Goal: Contribute content: Add original content to the website for others to see

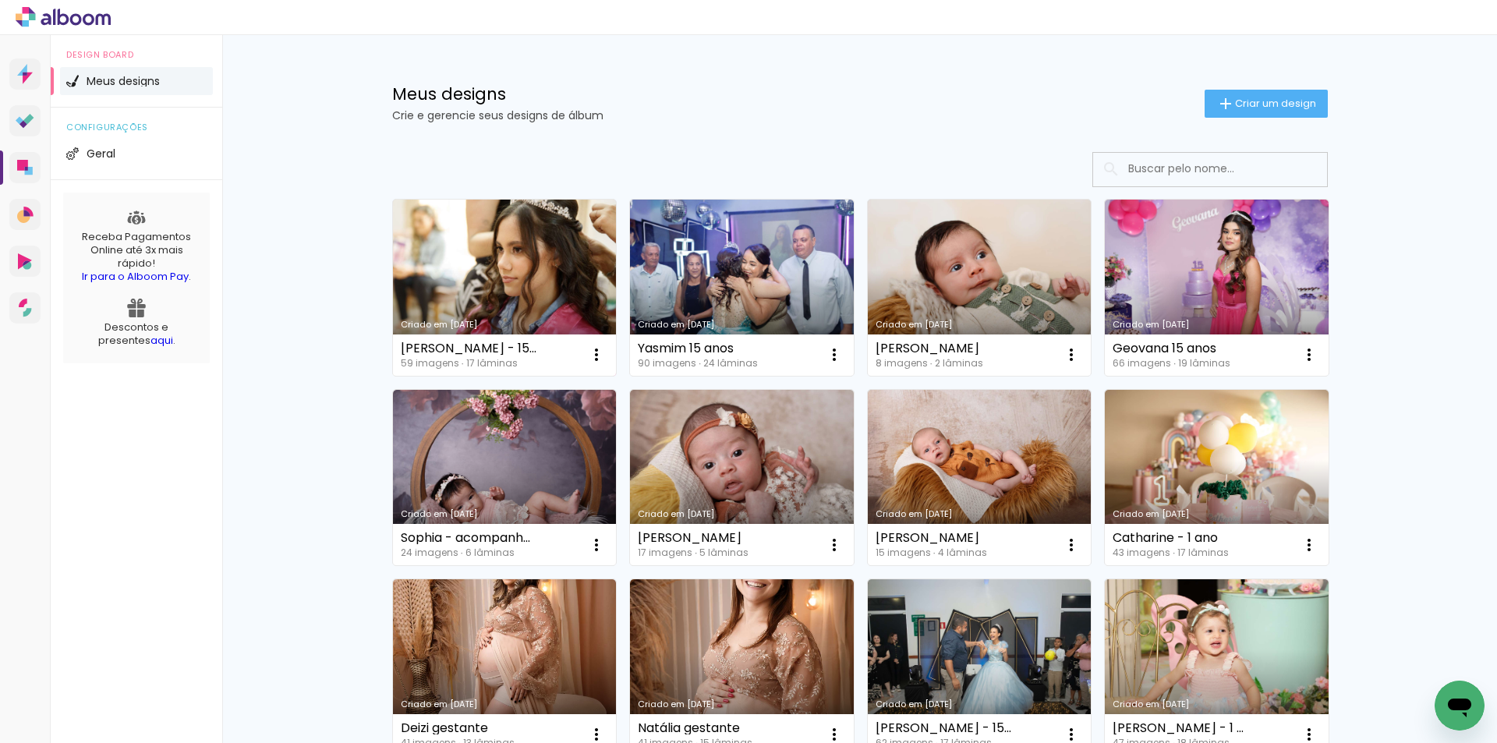
click at [535, 271] on link "Criado em [DATE]" at bounding box center [505, 288] width 224 height 176
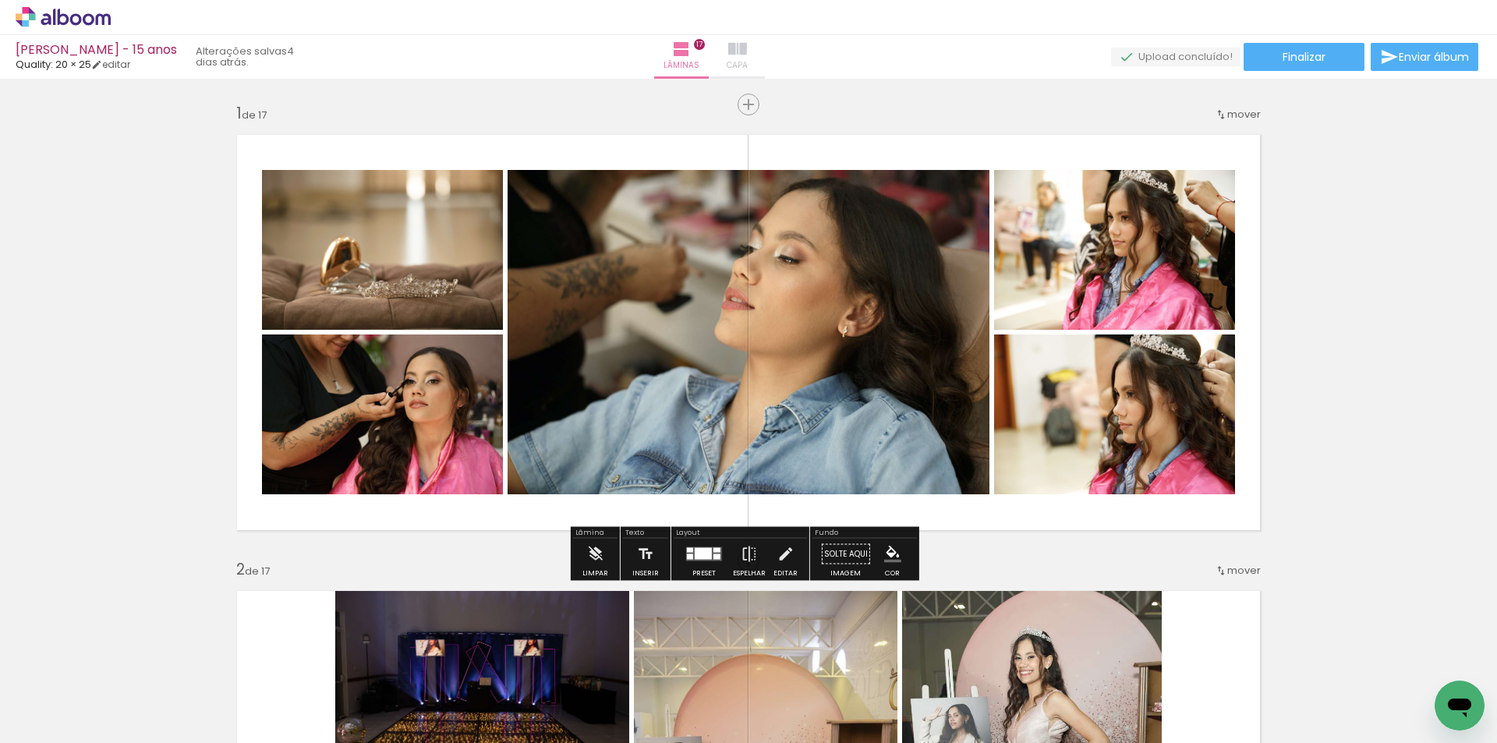
click at [747, 50] on iron-icon at bounding box center [737, 49] width 19 height 19
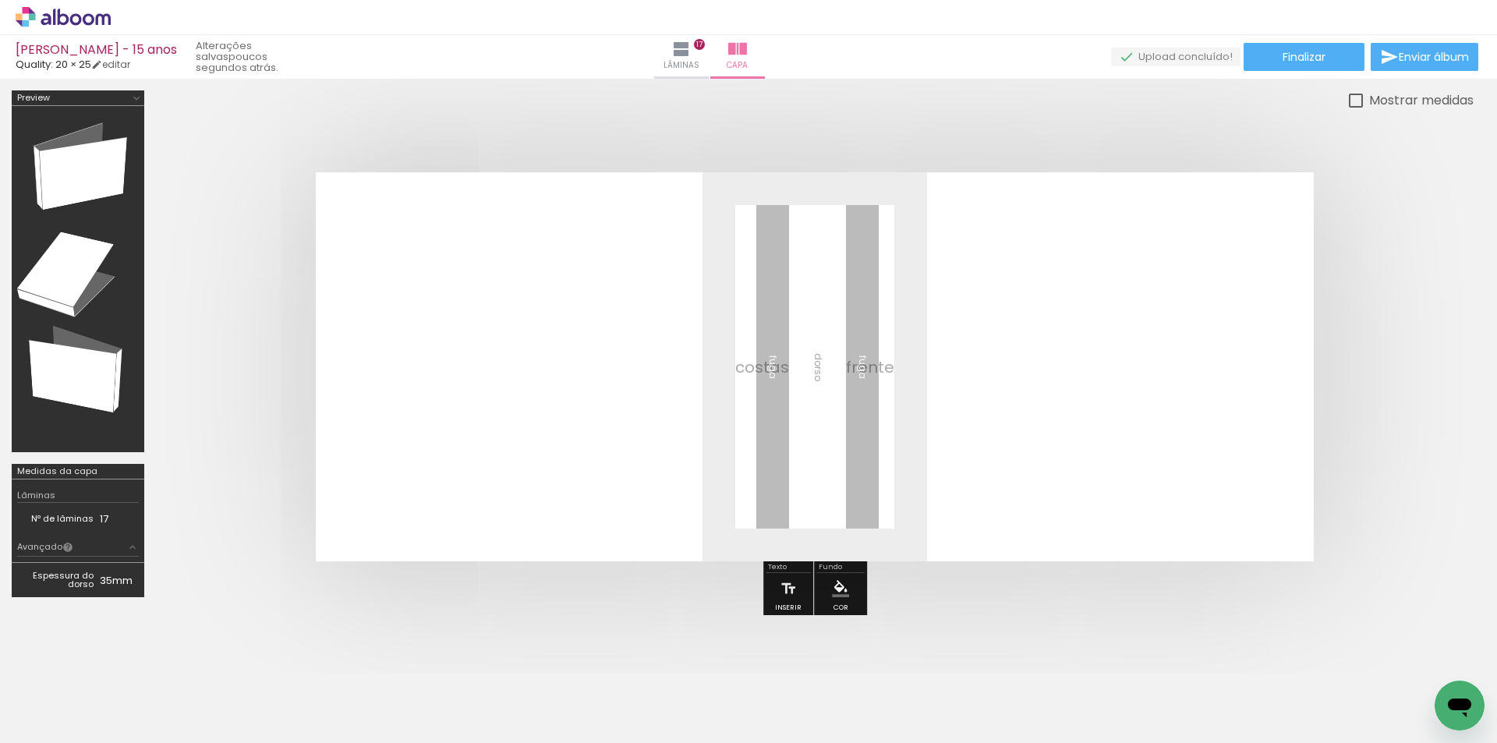
click at [0, 0] on span "Adicionar Fotos" at bounding box center [0, 0] width 0 height 0
click at [0, 0] on input "file" at bounding box center [0, 0] width 0 height 0
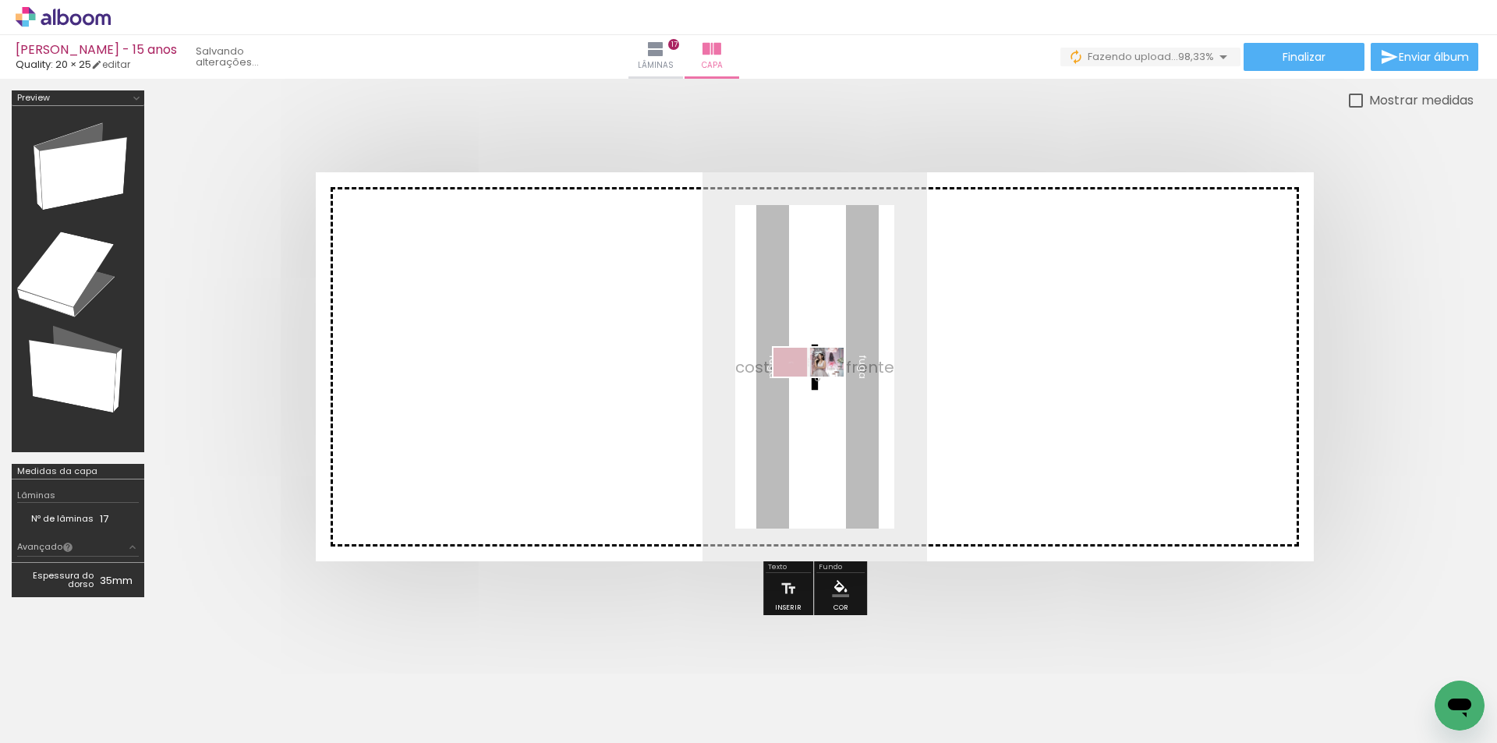
drag, startPoint x: 1426, startPoint y: 690, endPoint x: 820, endPoint y: 395, distance: 673.6
click at [820, 395] on quentale-workspace at bounding box center [748, 371] width 1497 height 743
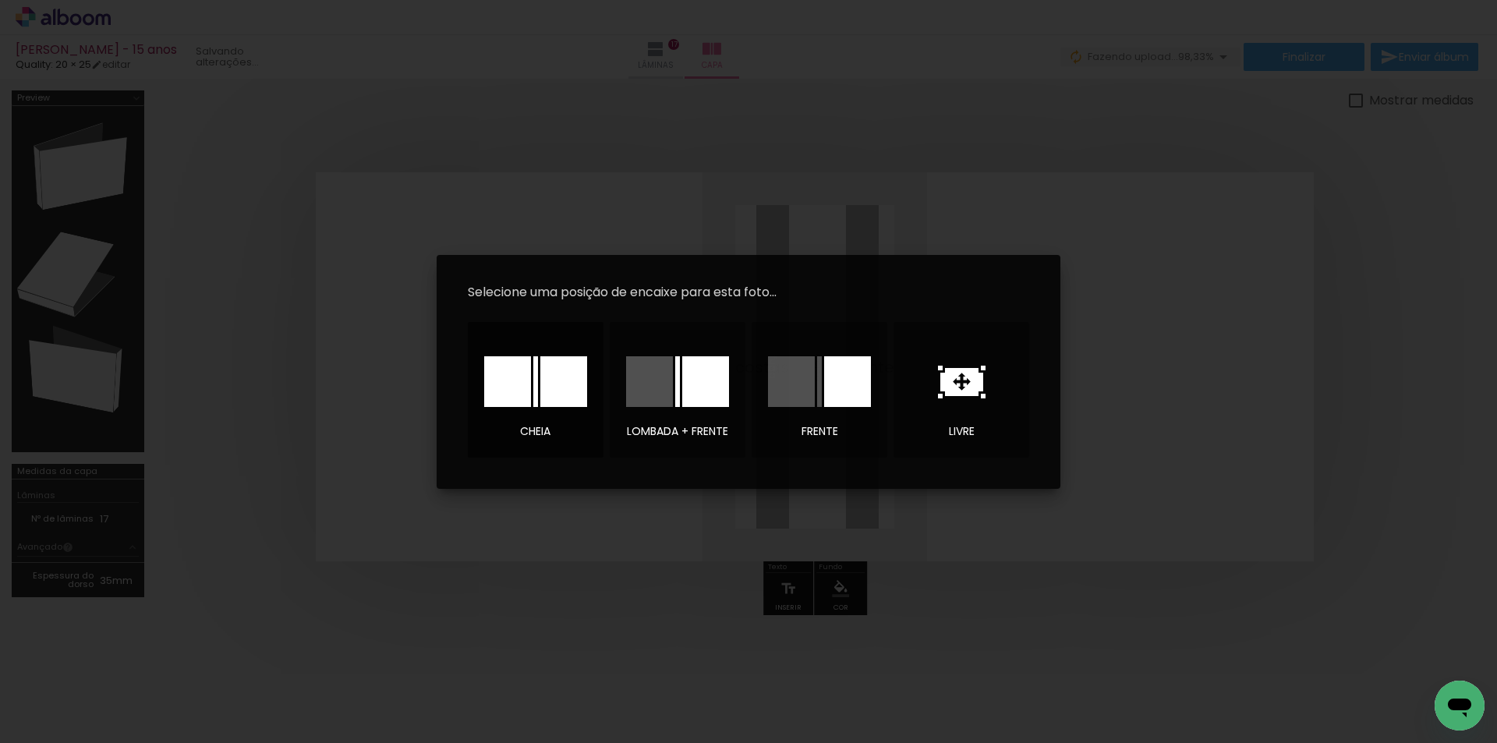
click at [0, 0] on div at bounding box center [0, 0] width 0 height 0
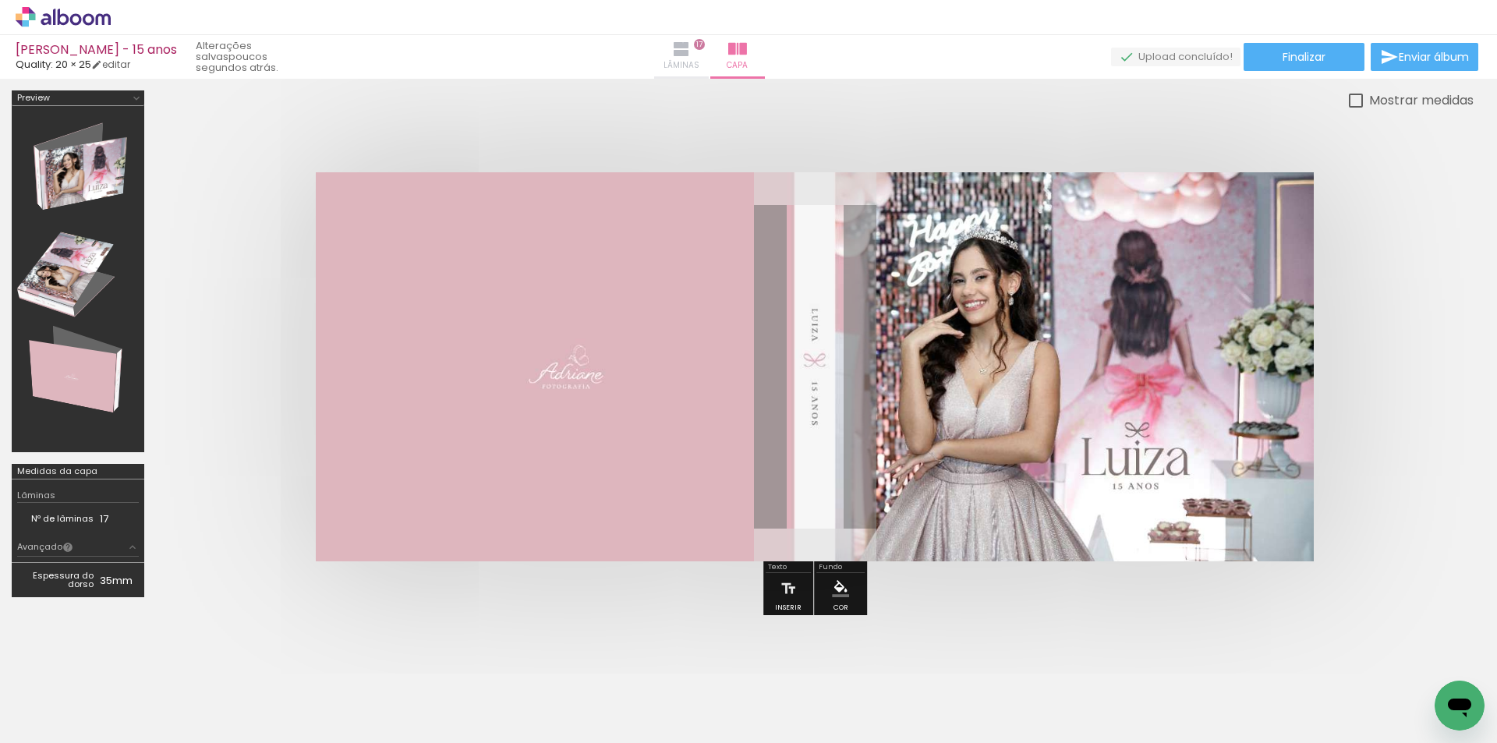
click at [691, 42] on iron-icon at bounding box center [681, 49] width 19 height 19
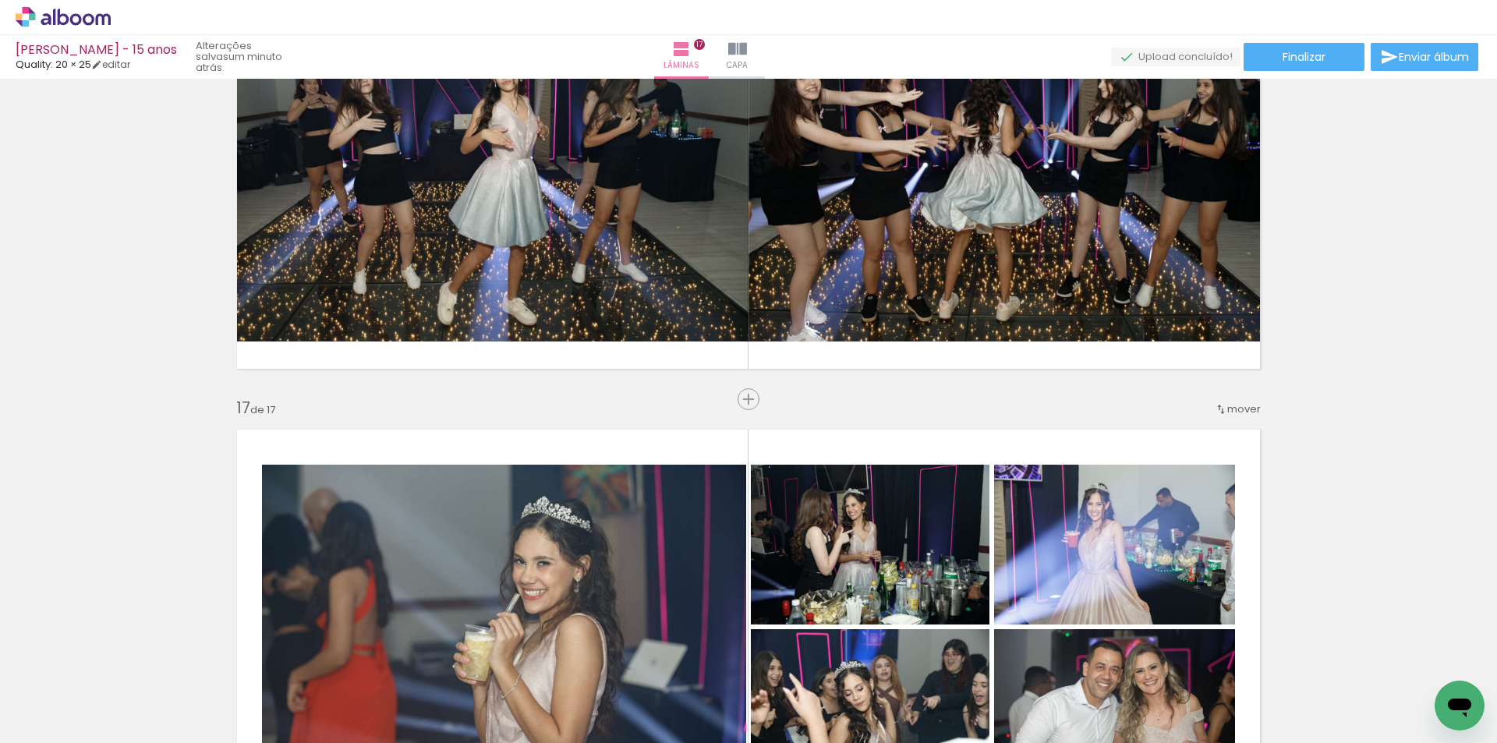
scroll to position [6771, 0]
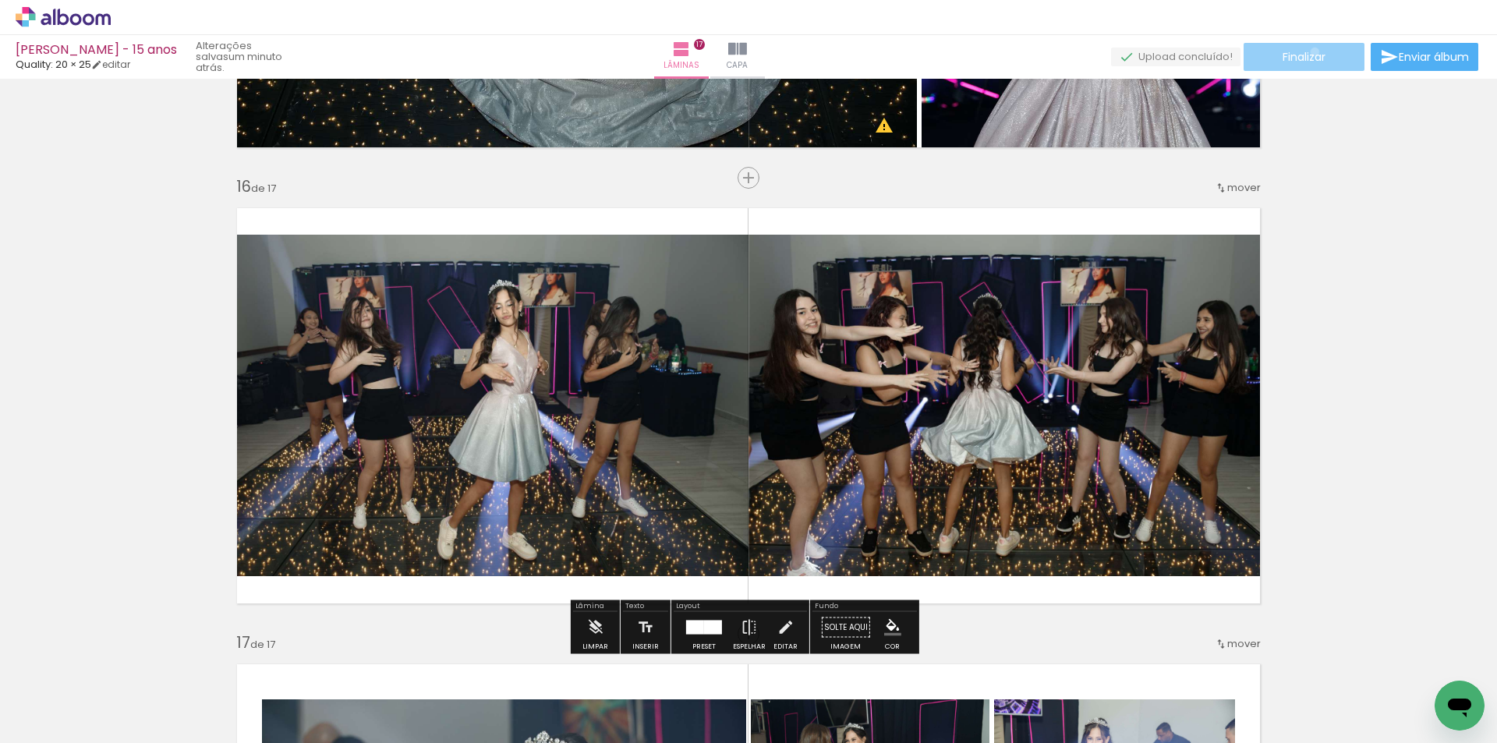
click at [1310, 51] on span "Finalizar" at bounding box center [1304, 56] width 43 height 11
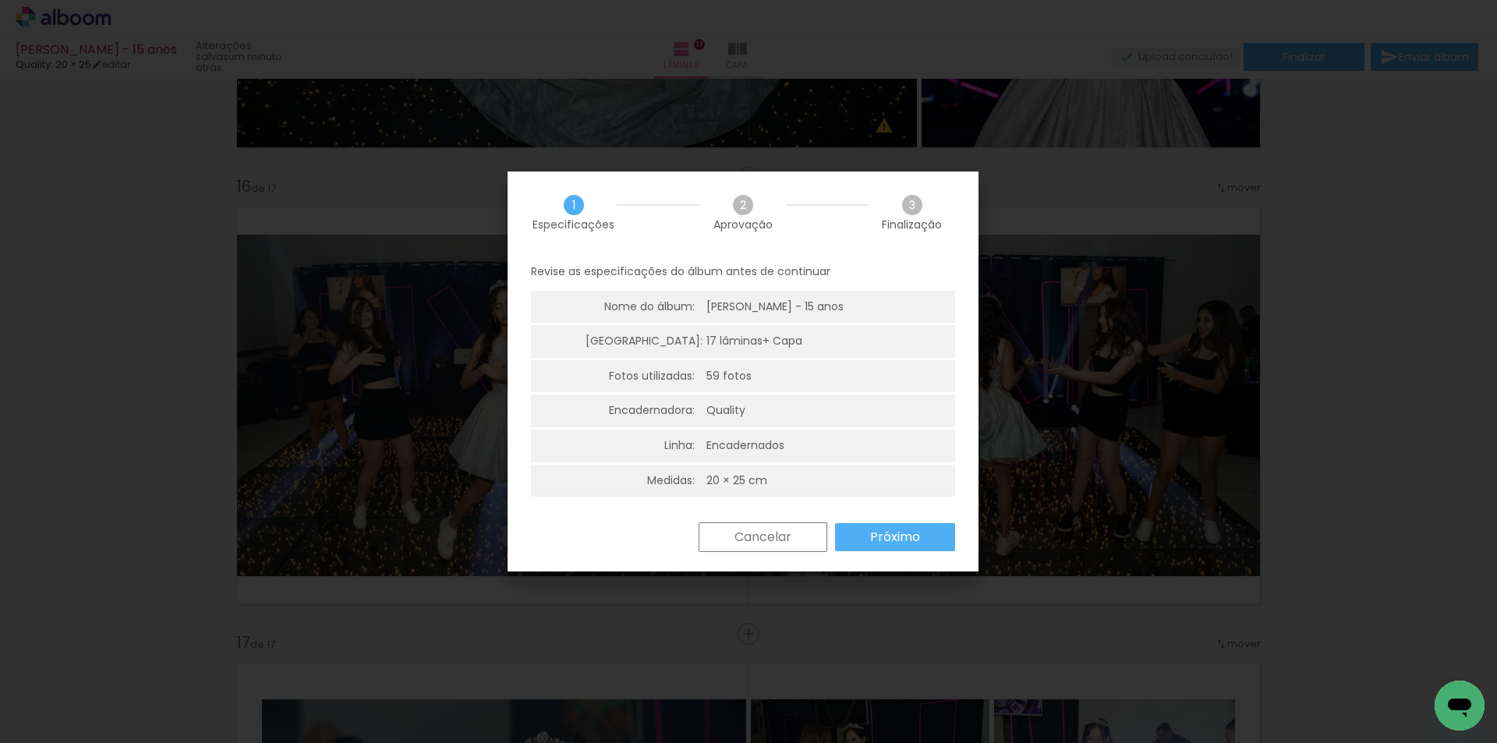
click at [0, 0] on slot "Próximo" at bounding box center [0, 0] width 0 height 0
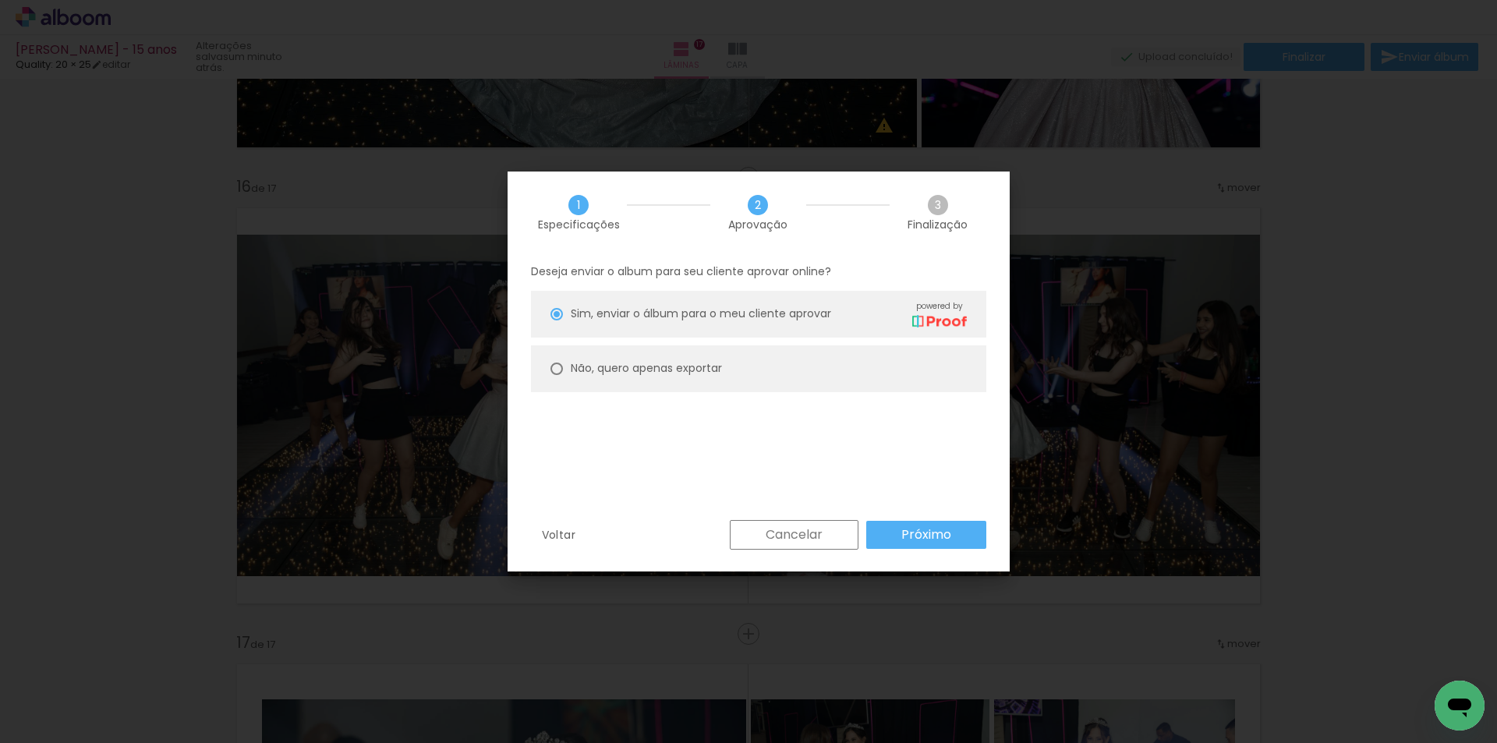
click at [0, 0] on slot "Próximo" at bounding box center [0, 0] width 0 height 0
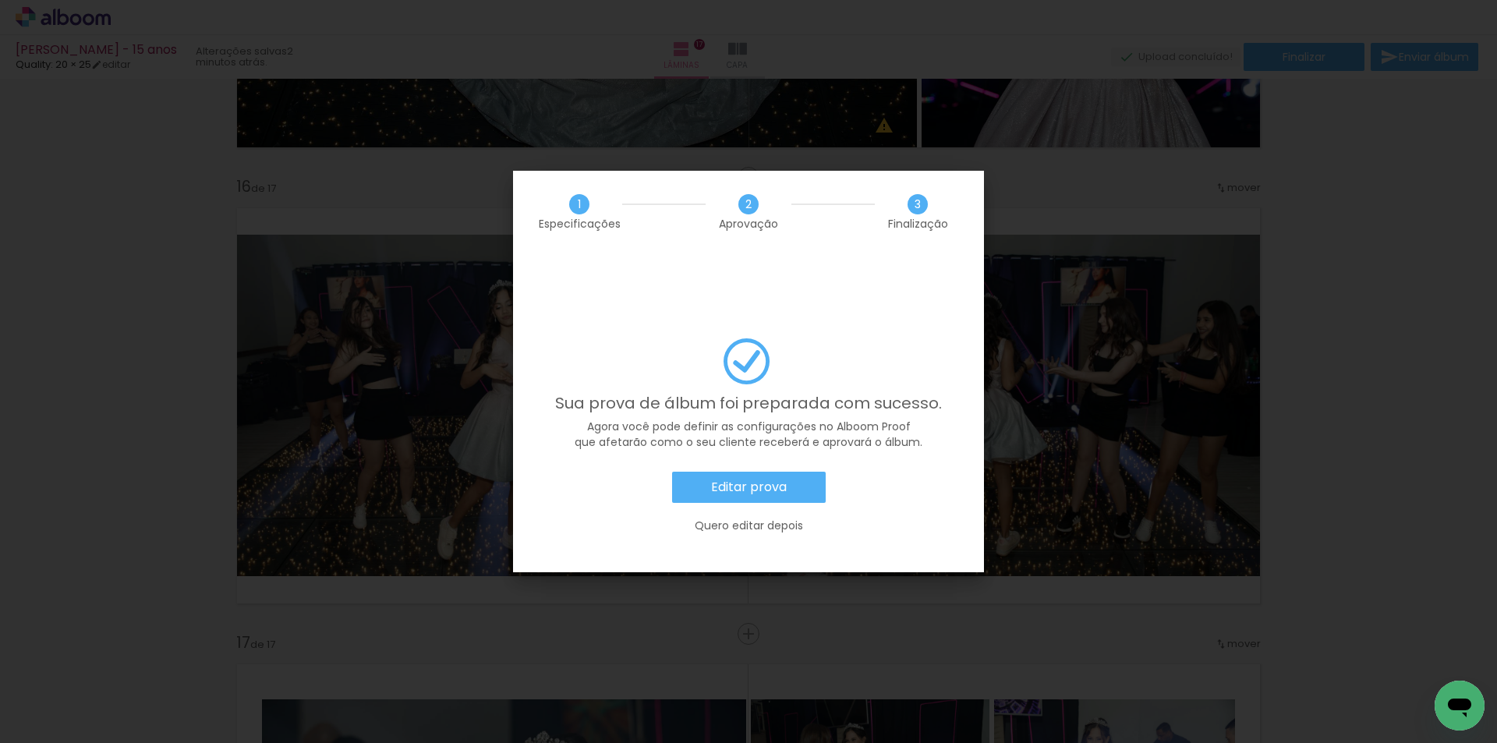
click at [0, 0] on slot "Editar prova" at bounding box center [0, 0] width 0 height 0
